Goal: Obtain resource: Download file/media

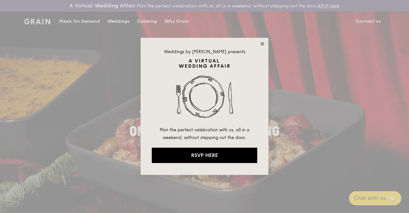
click at [262, 42] on icon at bounding box center [263, 44] width 6 height 6
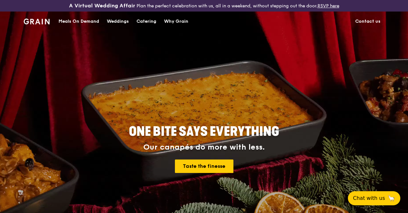
click at [93, 48] on div "ONE BITE SAYS EVERYTHING Our canapés do more with less. Taste the finesse" at bounding box center [203, 149] width 317 height 237
click at [81, 26] on div "Meals On Demand" at bounding box center [79, 21] width 41 height 19
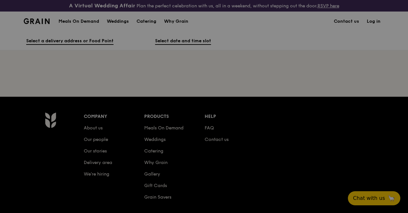
click at [81, 26] on div "A Virtual Wedding Affair Plan the perfect celebration with us, all in a weekend…" at bounding box center [204, 143] width 408 height 286
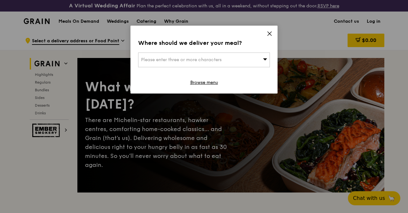
click at [269, 33] on icon at bounding box center [270, 34] width 6 height 6
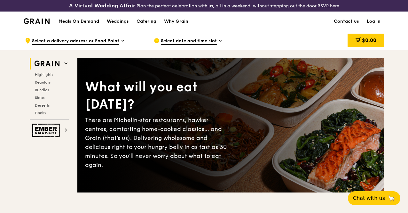
click at [74, 25] on h1 "Meals On Demand" at bounding box center [79, 21] width 41 height 6
click at [151, 26] on div "Catering" at bounding box center [147, 21] width 20 height 19
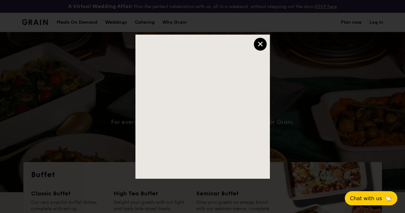
select select
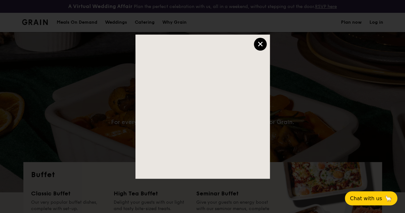
click at [261, 47] on div "×" at bounding box center [260, 44] width 13 height 13
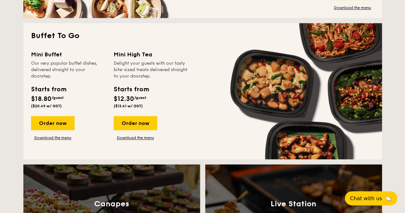
scroll to position [422, 0]
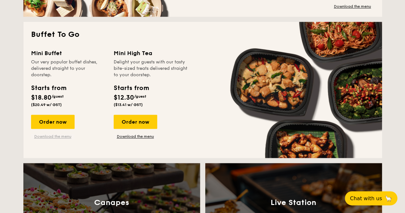
click at [51, 139] on link "Download the menu" at bounding box center [52, 136] width 43 height 5
